Goal: Information Seeking & Learning: Learn about a topic

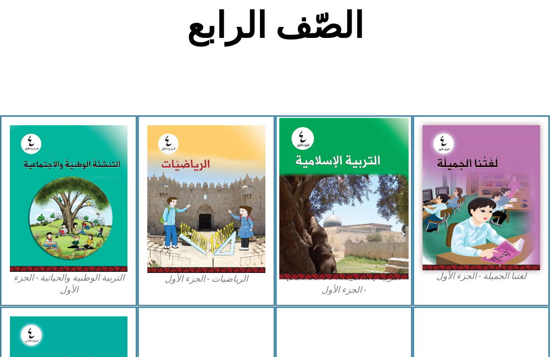
scroll to position [330, 0]
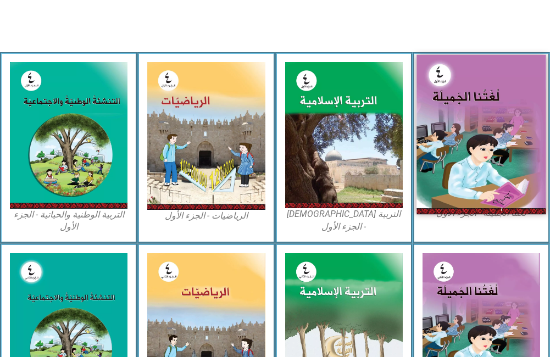
click at [492, 115] on img at bounding box center [482, 133] width 130 height 159
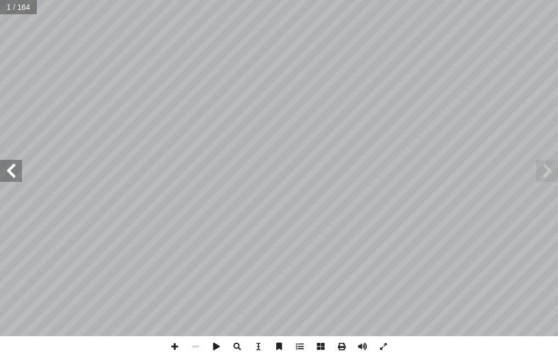
click at [13, 168] on span at bounding box center [11, 171] width 22 height 22
click at [14, 168] on span at bounding box center [11, 171] width 22 height 22
click at [10, 164] on span at bounding box center [11, 171] width 22 height 22
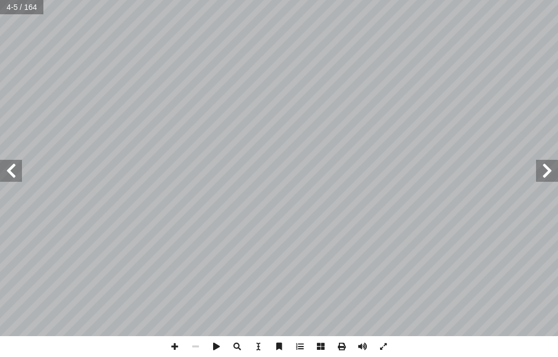
click at [10, 164] on span at bounding box center [11, 171] width 22 height 22
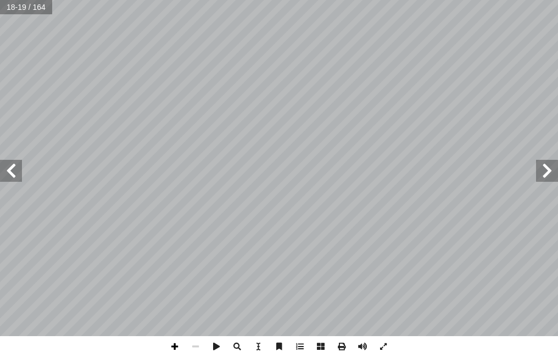
click at [173, 346] on span at bounding box center [174, 346] width 21 height 21
drag, startPoint x: 383, startPoint y: 358, endPoint x: 455, endPoint y: 340, distance: 74.7
click at [451, 352] on div "١٤ : ُ ش ِ ناق ُ ن َ ، و َ ة َ ح ْ و َّ الل ُ ل َّ م أ ا َ ت َ ن ١٥ 18-19 / 164" at bounding box center [279, 178] width 558 height 357
click at [195, 345] on span at bounding box center [195, 346] width 21 height 21
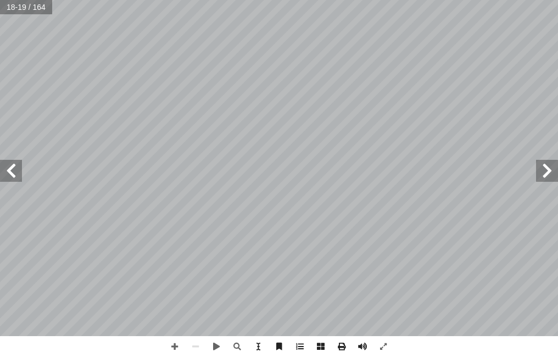
click at [19, 178] on span at bounding box center [11, 171] width 22 height 22
click at [175, 347] on span at bounding box center [174, 346] width 21 height 21
click at [203, 351] on span at bounding box center [195, 346] width 21 height 21
click at [176, 350] on span at bounding box center [174, 346] width 21 height 21
